Goal: Navigation & Orientation: Find specific page/section

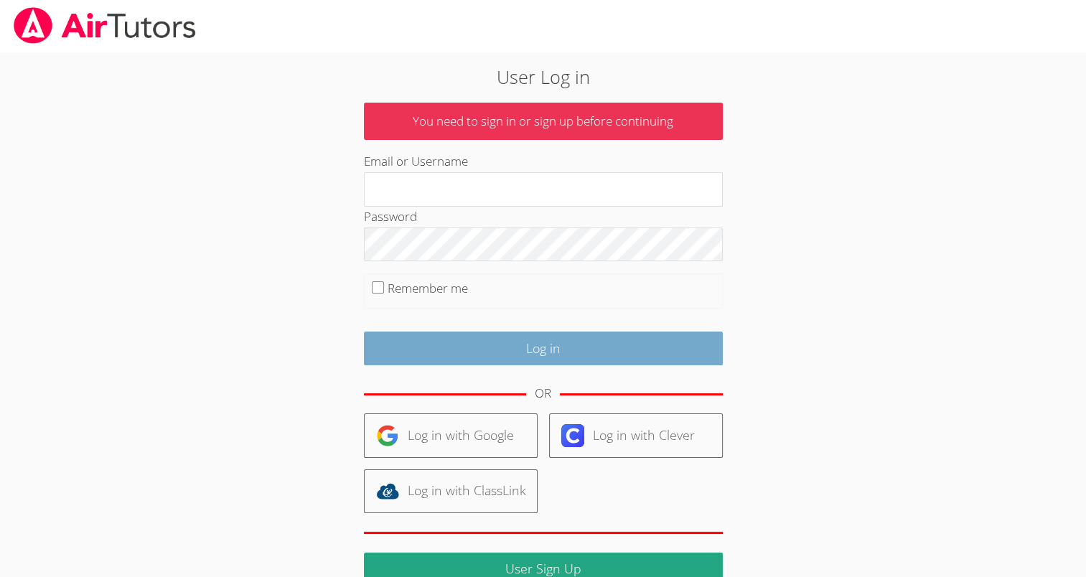
type input "[EMAIL_ADDRESS][DOMAIN_NAME]"
click at [468, 332] on input "Log in" at bounding box center [543, 349] width 359 height 34
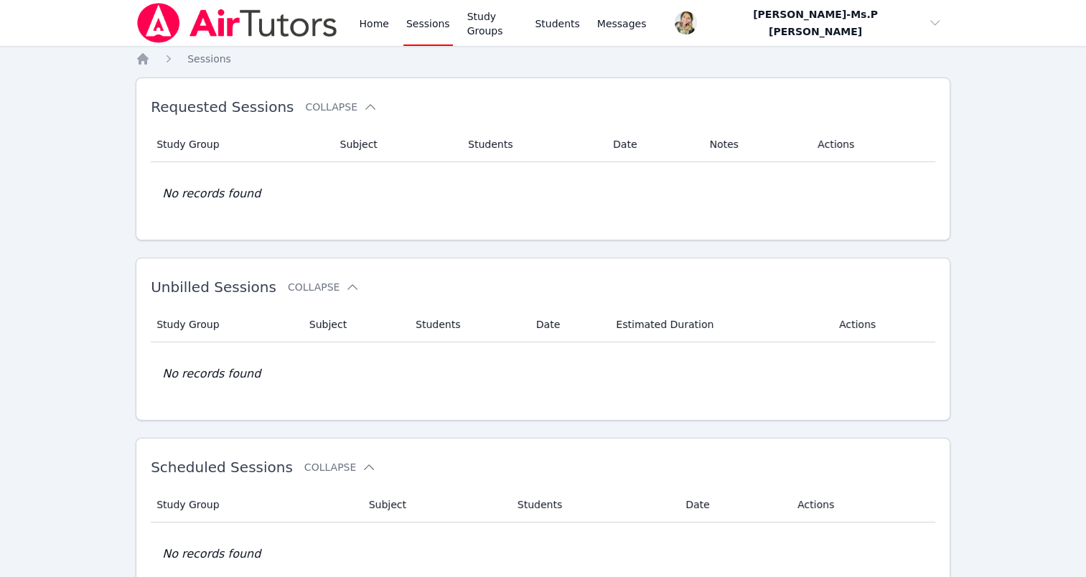
click at [349, 20] on div "Home Sessions Study Groups Students Messages" at bounding box center [392, 23] width 513 height 46
click at [371, 25] on link "Home" at bounding box center [373, 23] width 35 height 46
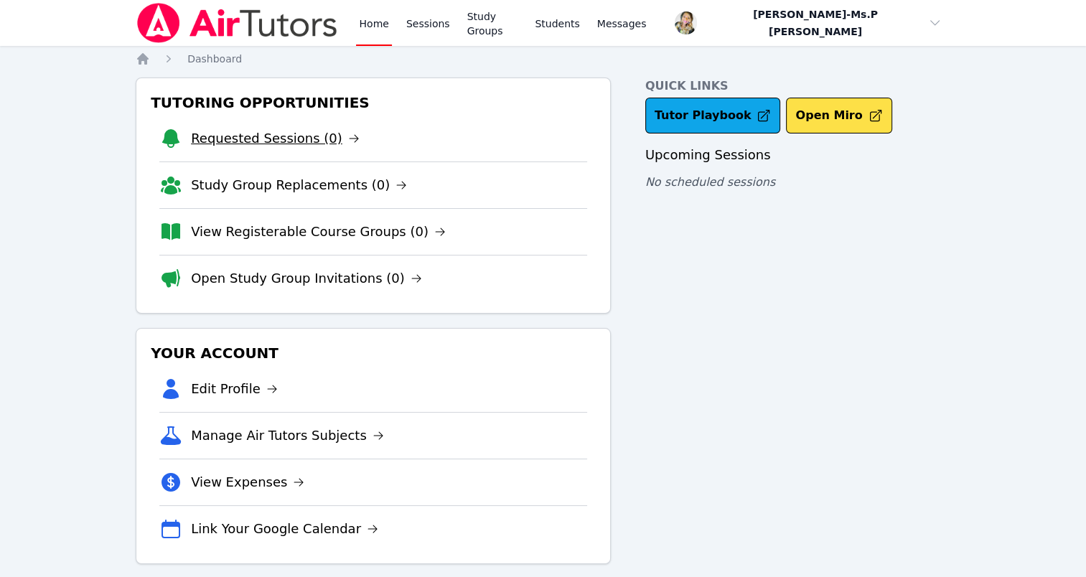
click at [304, 139] on link "Requested Sessions (0)" at bounding box center [275, 139] width 169 height 20
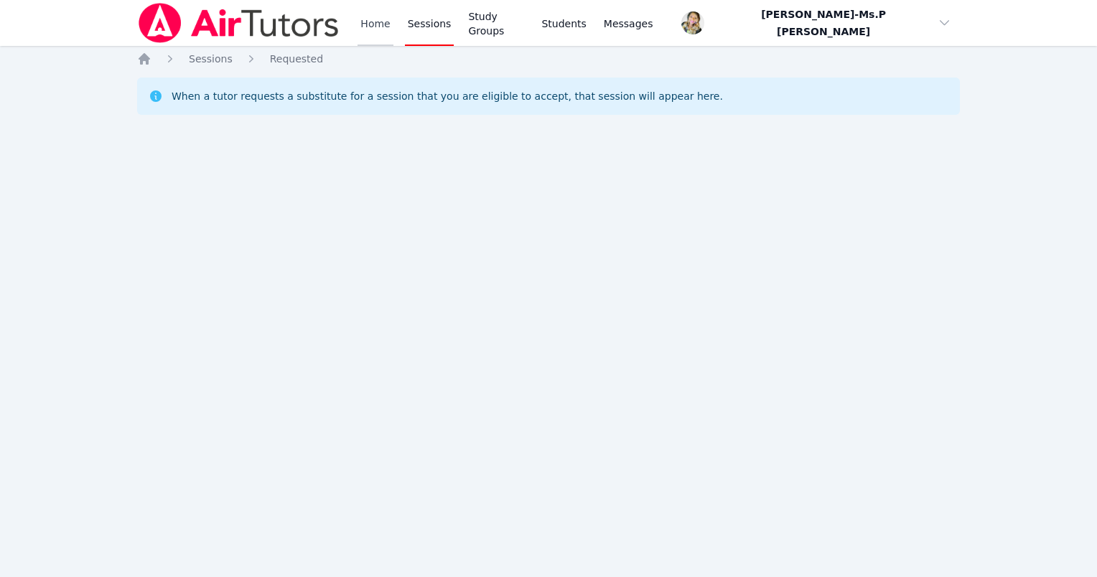
click at [380, 19] on link "Home" at bounding box center [375, 23] width 35 height 46
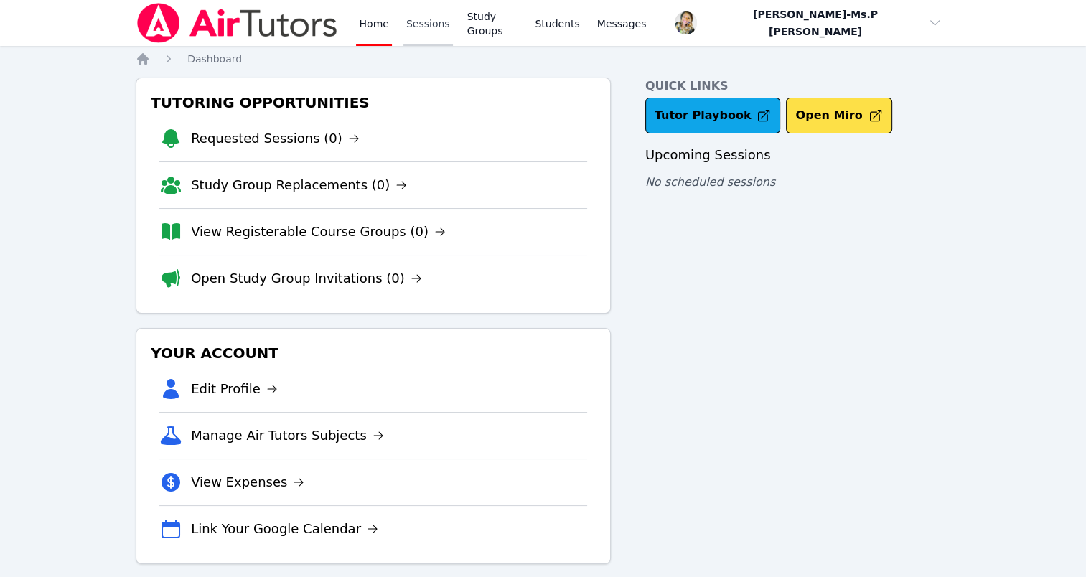
click at [419, 20] on link "Sessions" at bounding box center [429, 23] width 50 height 46
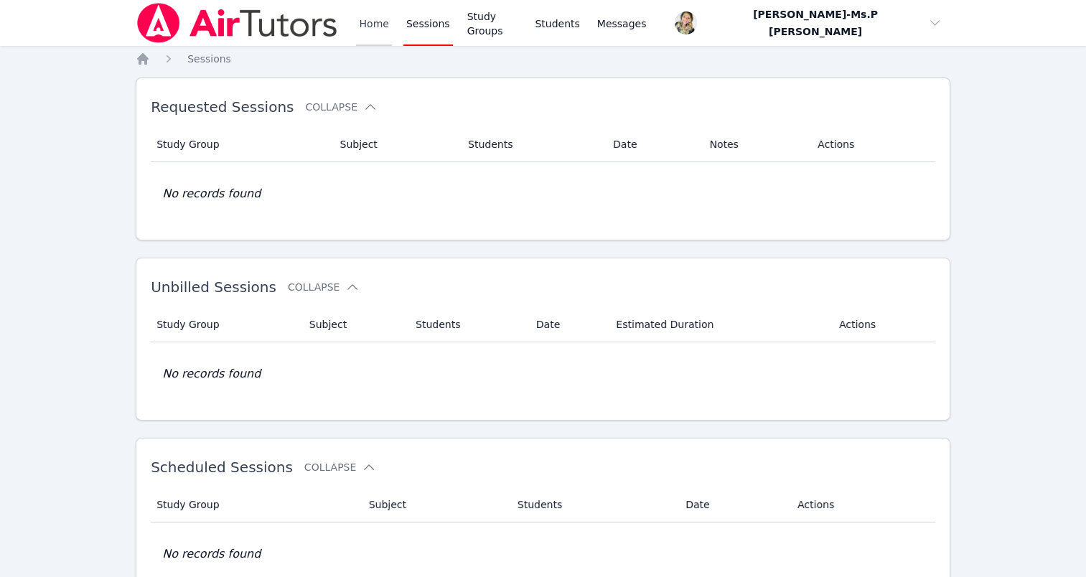
click at [374, 34] on link "Home" at bounding box center [373, 23] width 35 height 46
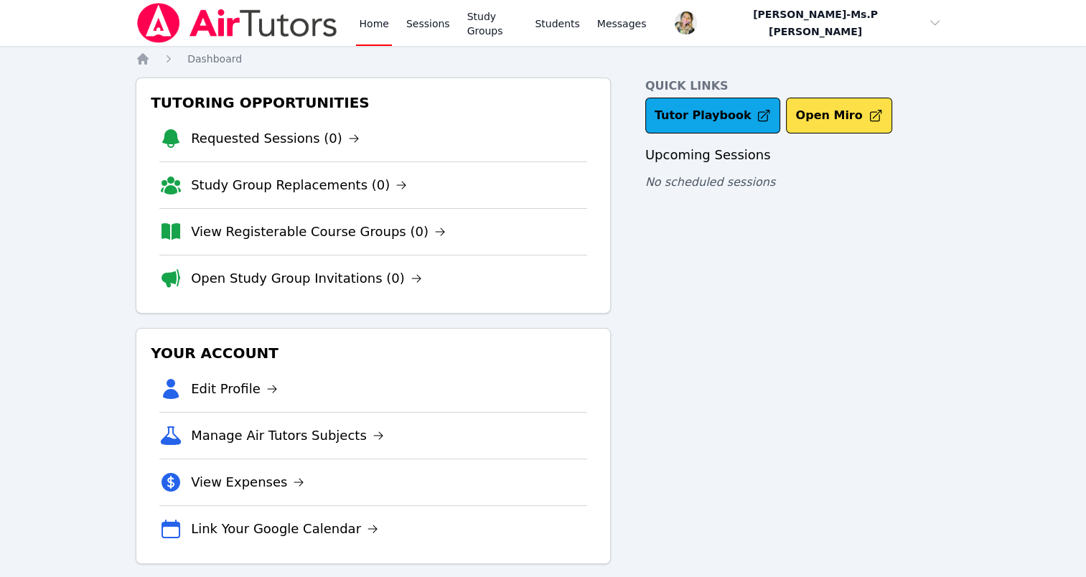
click at [377, 28] on link "Home" at bounding box center [373, 23] width 35 height 46
click at [376, 26] on link "Home" at bounding box center [373, 23] width 35 height 46
click at [419, 29] on link "Sessions" at bounding box center [429, 23] width 50 height 46
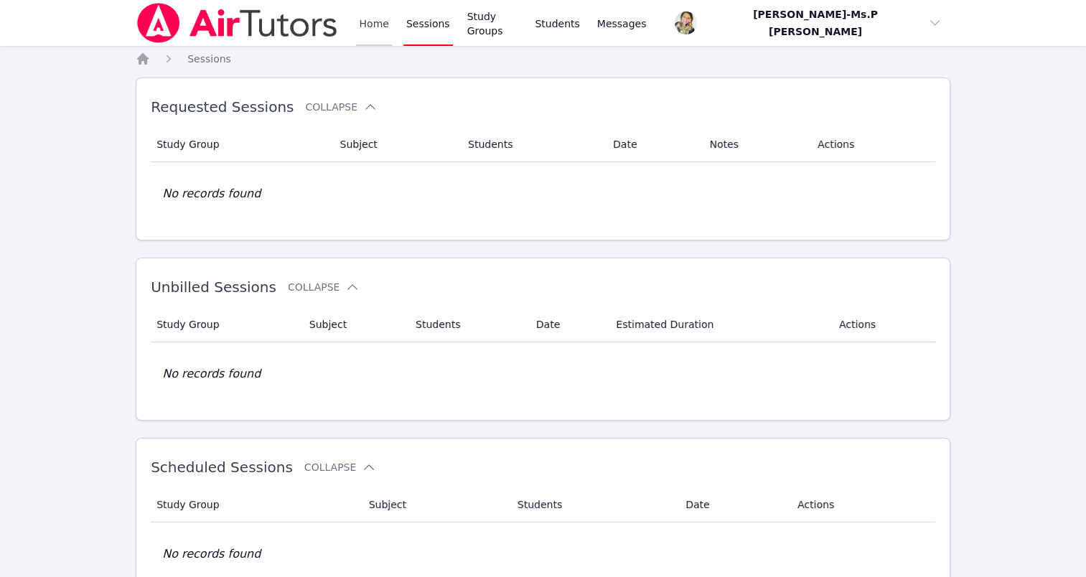
click at [378, 20] on link "Home" at bounding box center [373, 23] width 35 height 46
